Goal: Browse casually: Explore the website without a specific task or goal

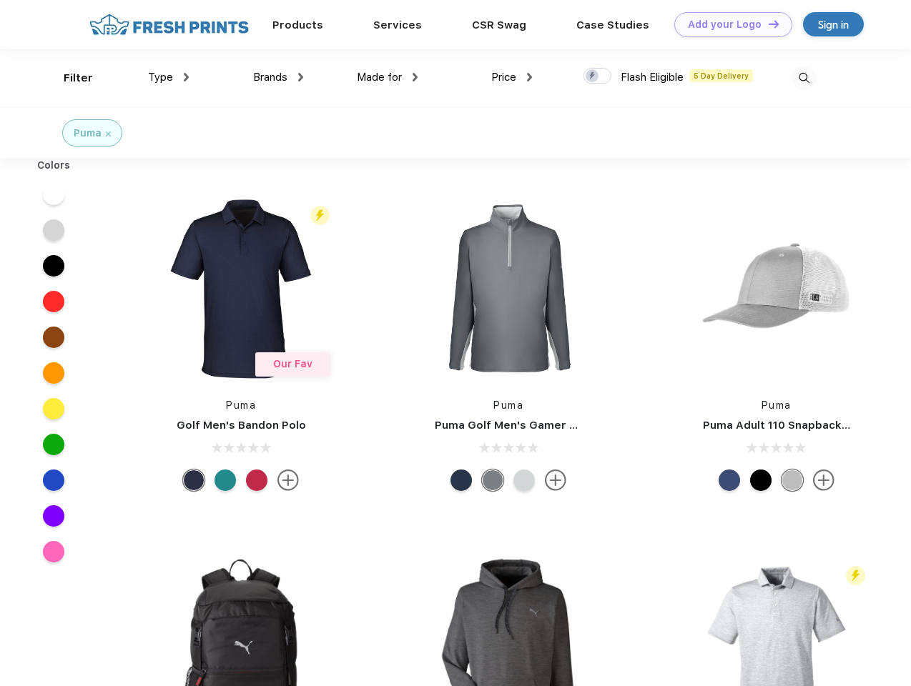
click at [728, 24] on link "Add your Logo Design Tool" at bounding box center [733, 24] width 118 height 25
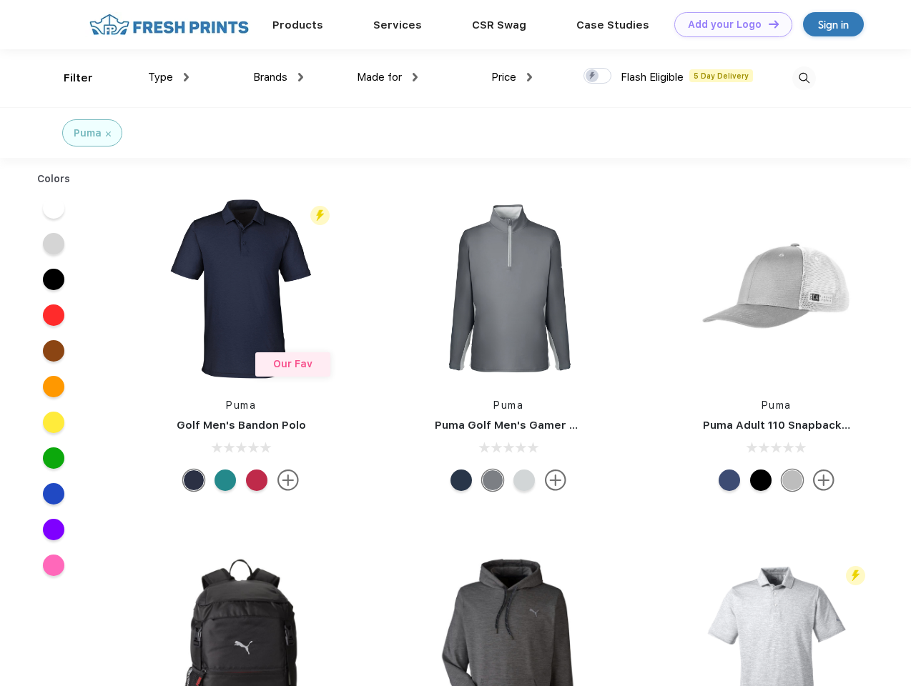
click at [0, 0] on div "Design Tool" at bounding box center [0, 0] width 0 height 0
click at [767, 24] on link "Add your Logo Design Tool" at bounding box center [733, 24] width 118 height 25
click at [69, 78] on div "Filter" at bounding box center [78, 78] width 29 height 16
click at [169, 77] on span "Type" at bounding box center [160, 77] width 25 height 13
click at [278, 77] on span "Brands" at bounding box center [270, 77] width 34 height 13
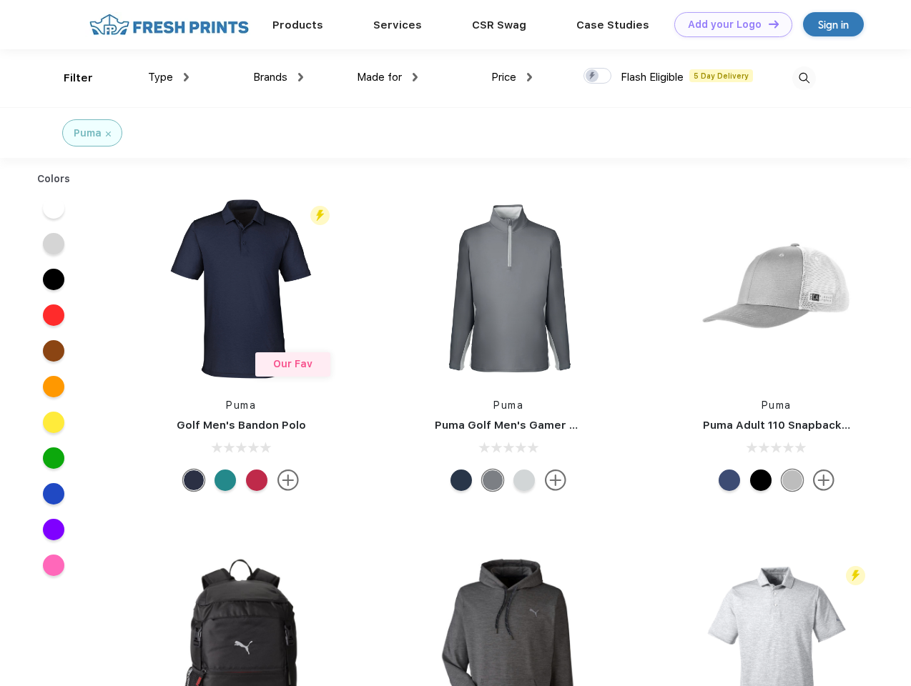
click at [387, 77] on span "Made for" at bounding box center [379, 77] width 45 height 13
click at [512, 77] on span "Price" at bounding box center [503, 77] width 25 height 13
click at [598, 76] on div at bounding box center [597, 76] width 28 height 16
click at [593, 76] on input "checkbox" at bounding box center [587, 71] width 9 height 9
click at [803, 78] on img at bounding box center [804, 78] width 24 height 24
